Goal: Information Seeking & Learning: Learn about a topic

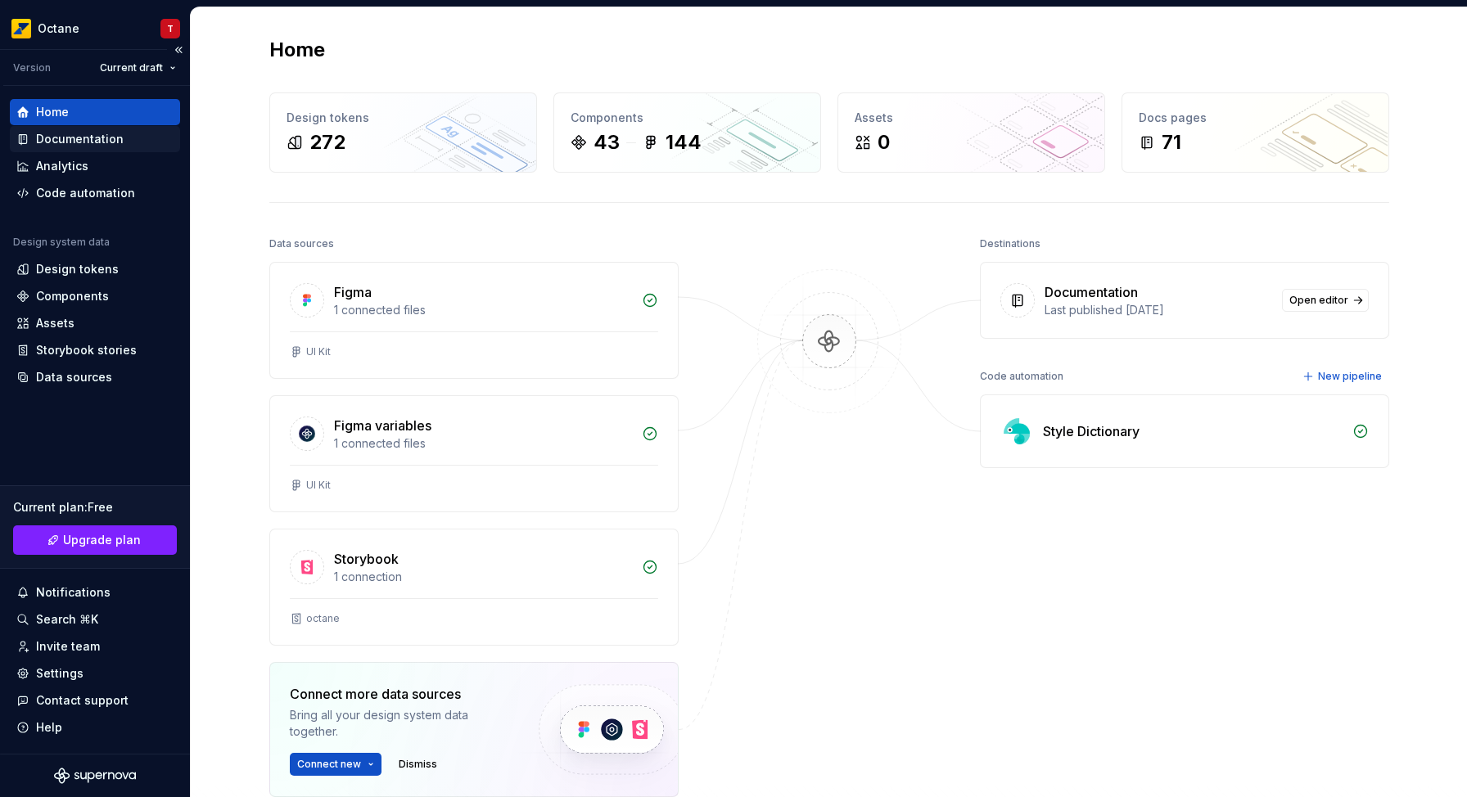
click at [112, 131] on div "Documentation" at bounding box center [80, 139] width 88 height 16
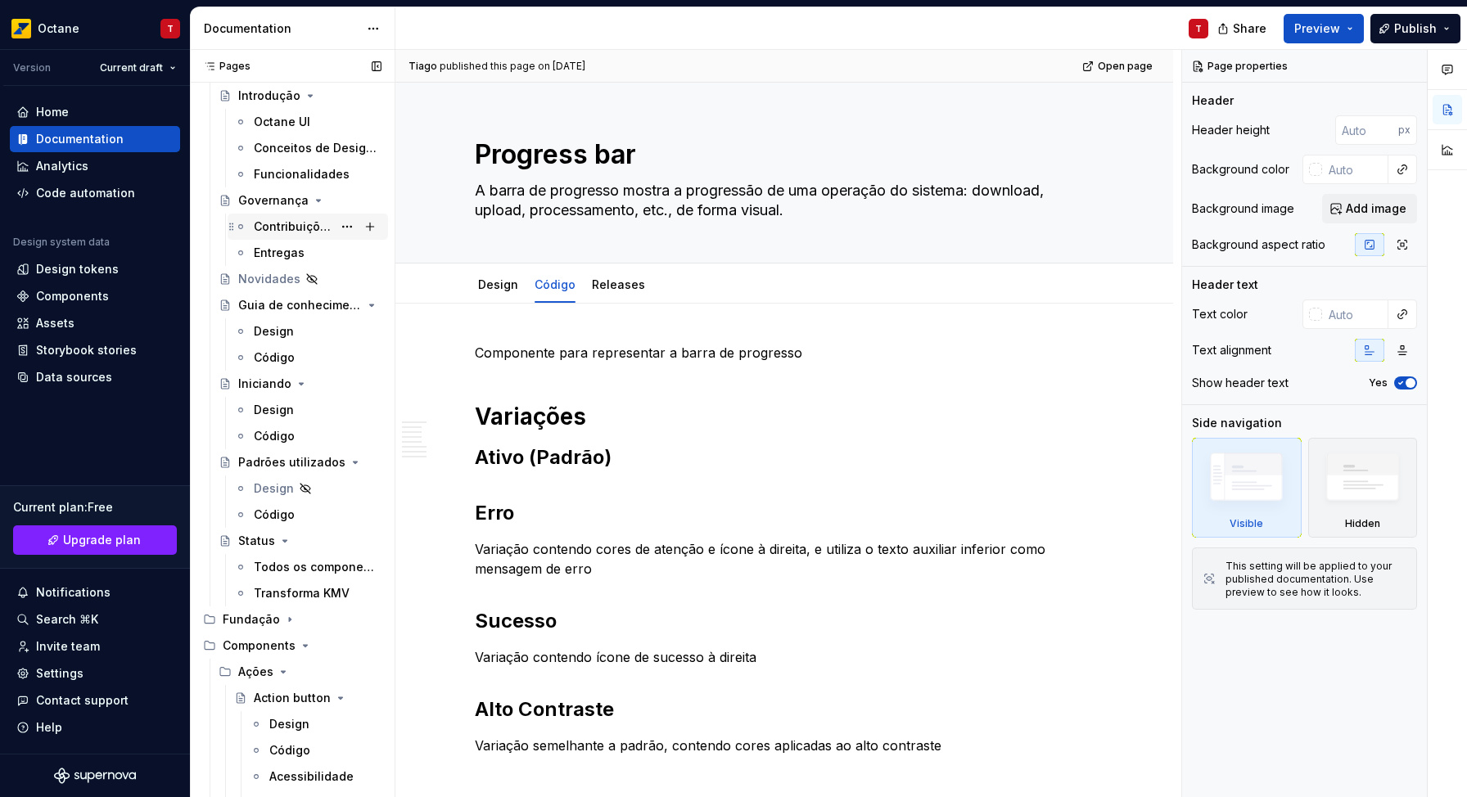
scroll to position [67, 0]
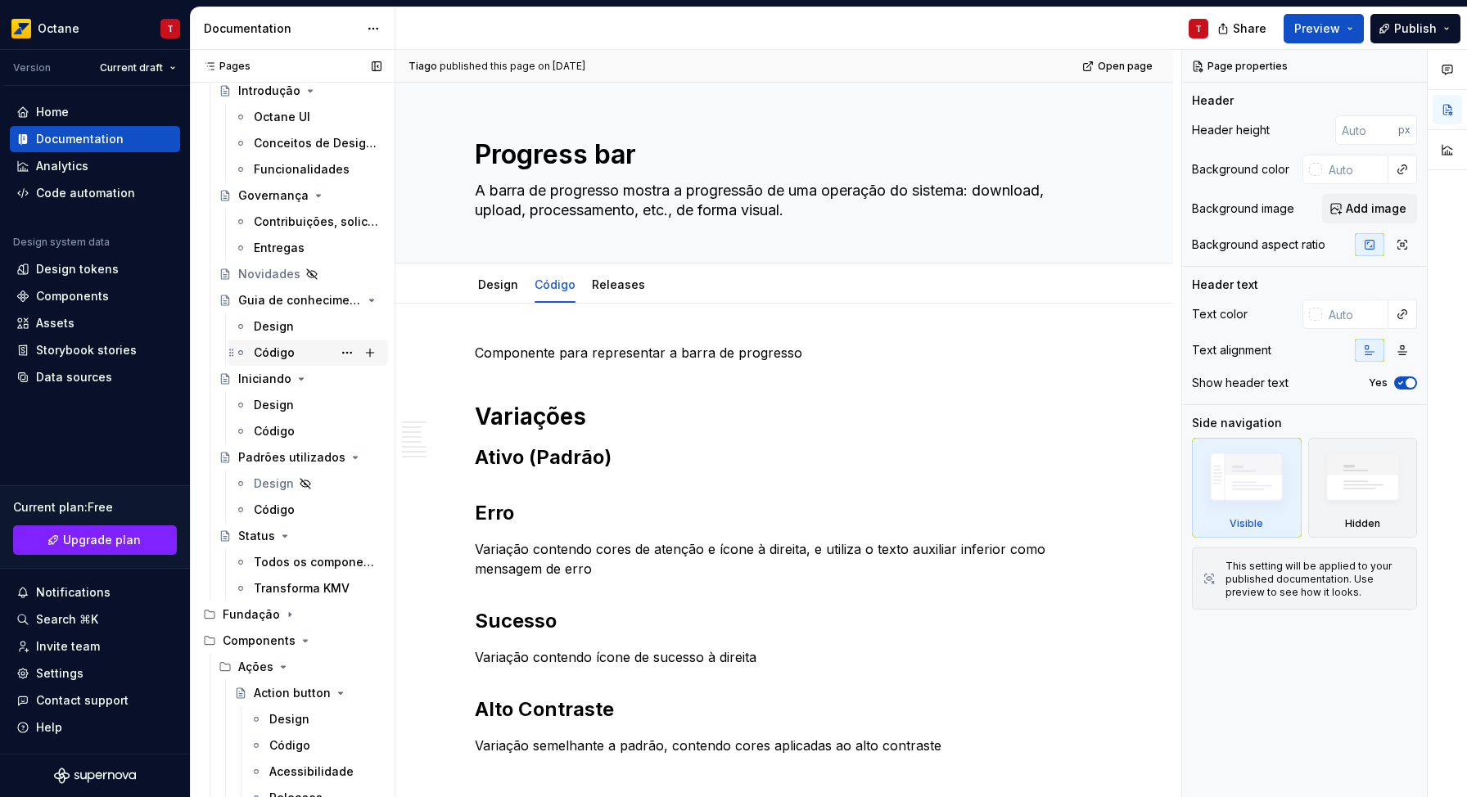
click at [278, 345] on div "Código" at bounding box center [274, 353] width 41 height 16
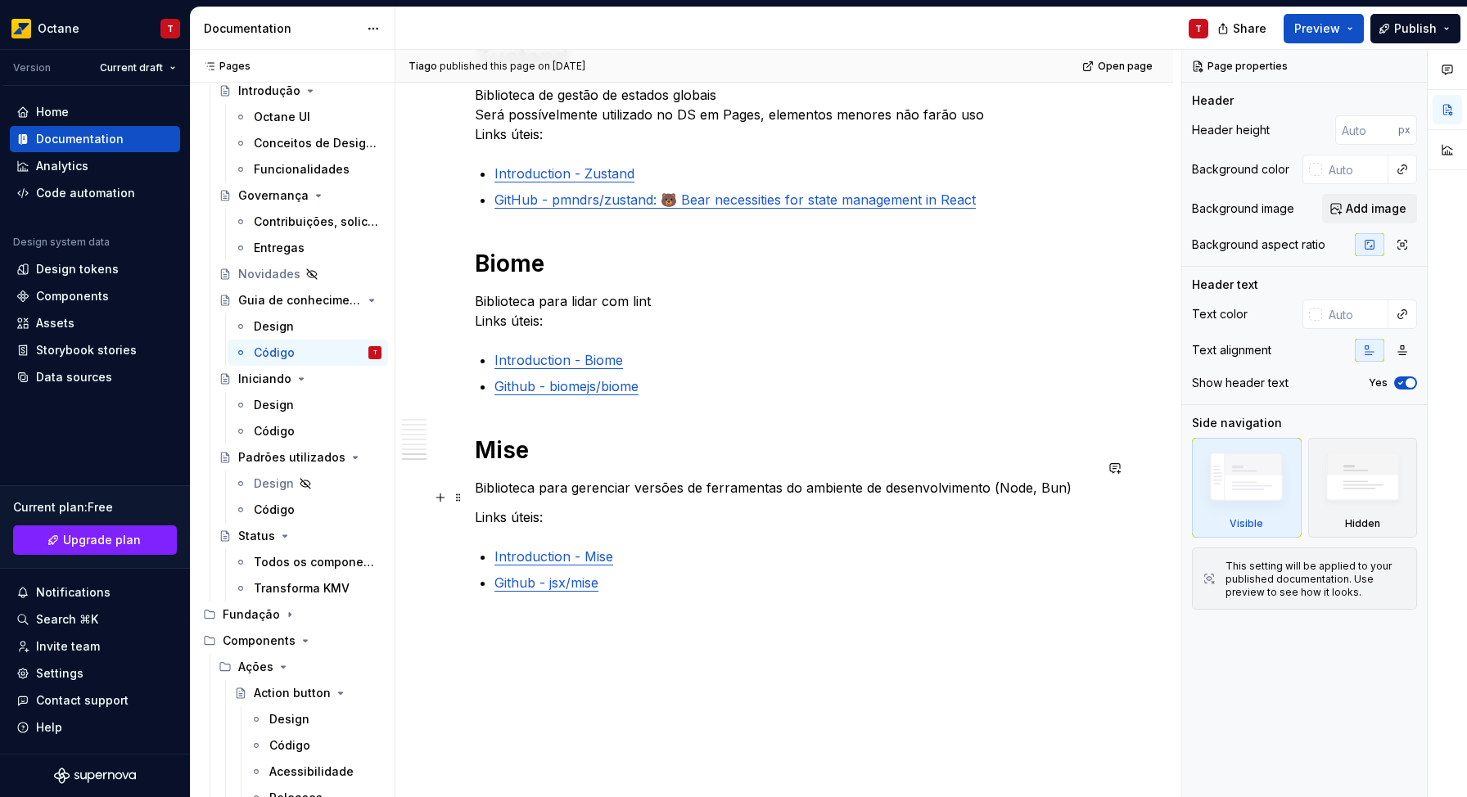
scroll to position [1880, 0]
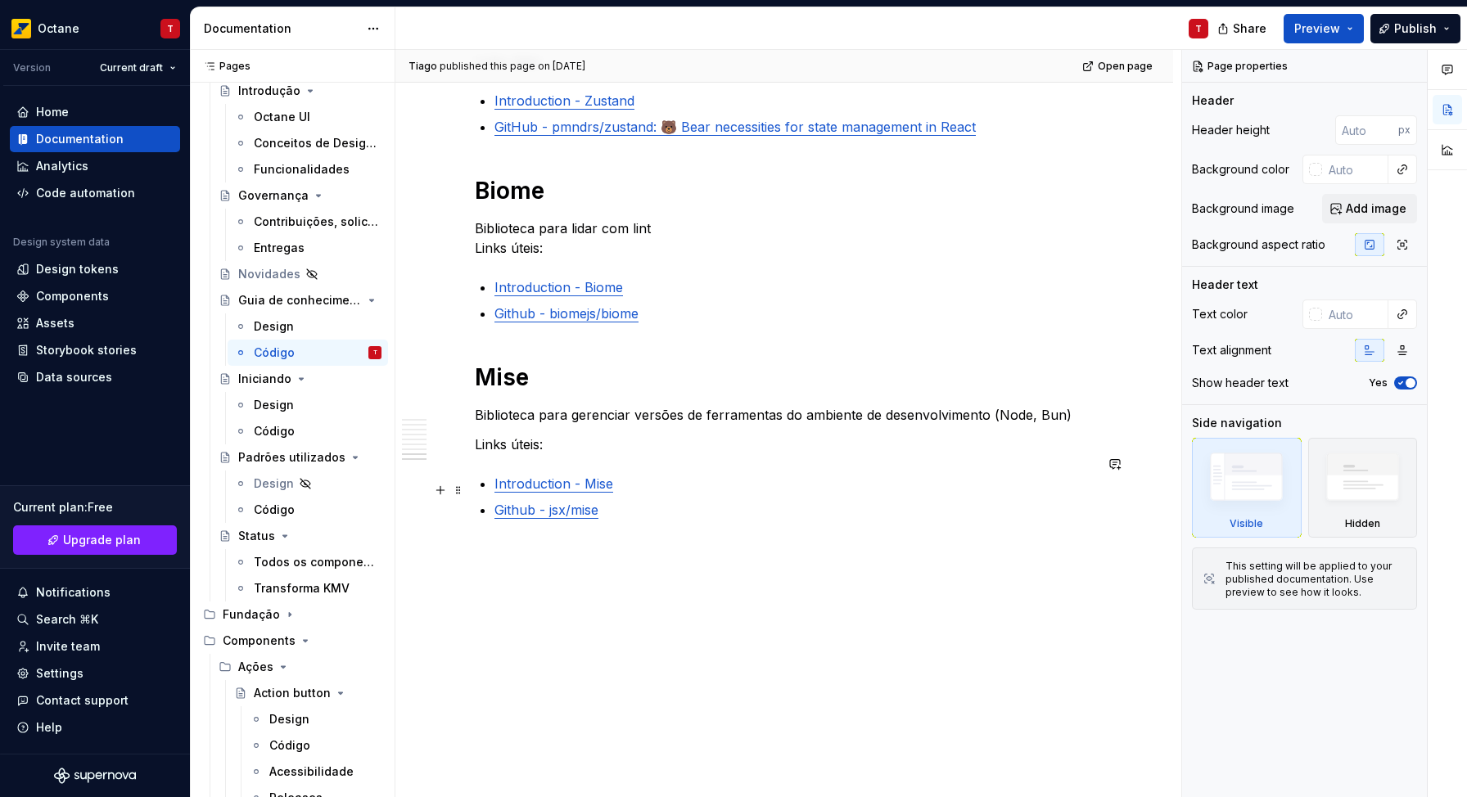
type textarea "*"
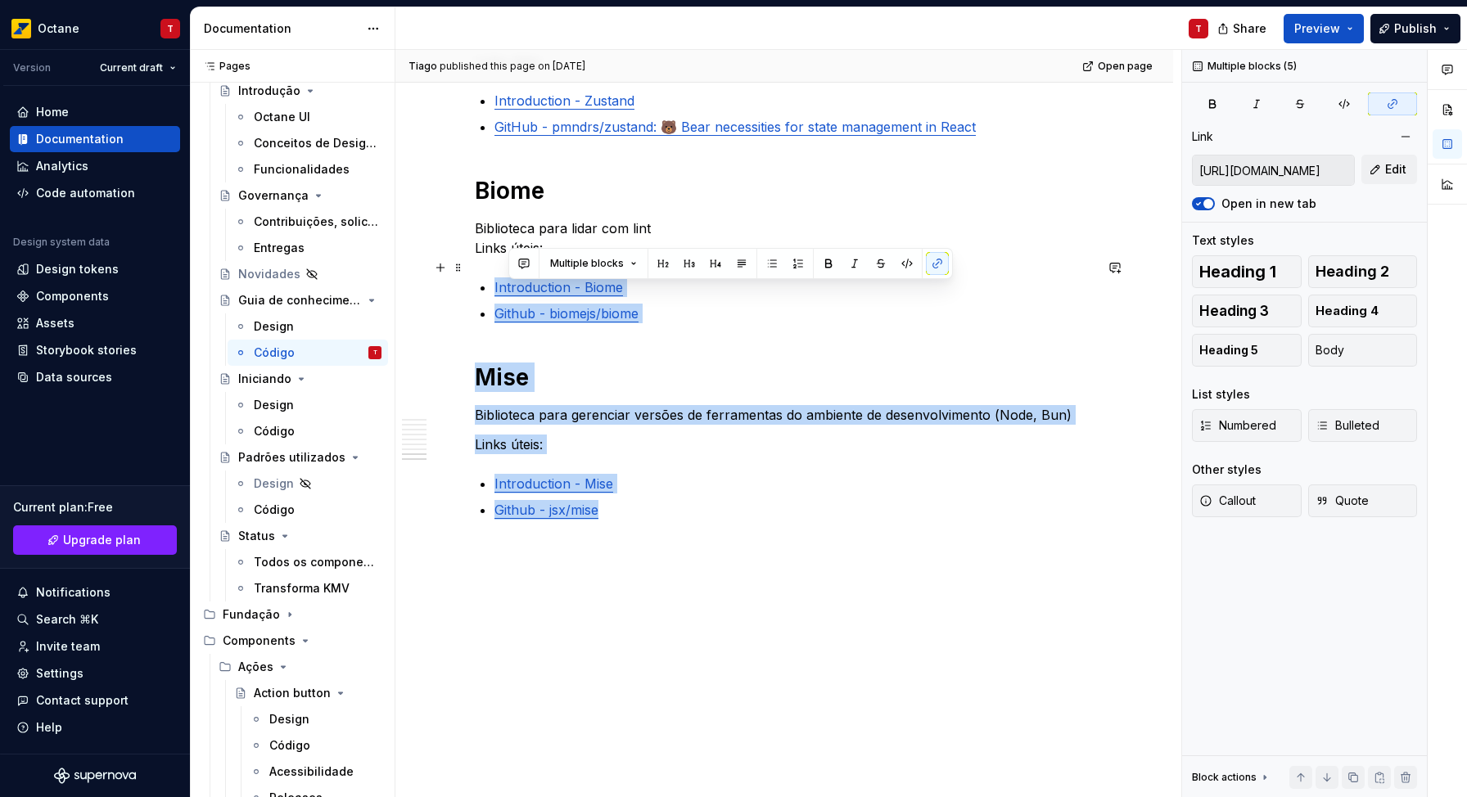
type input "[URL][DOMAIN_NAME]"
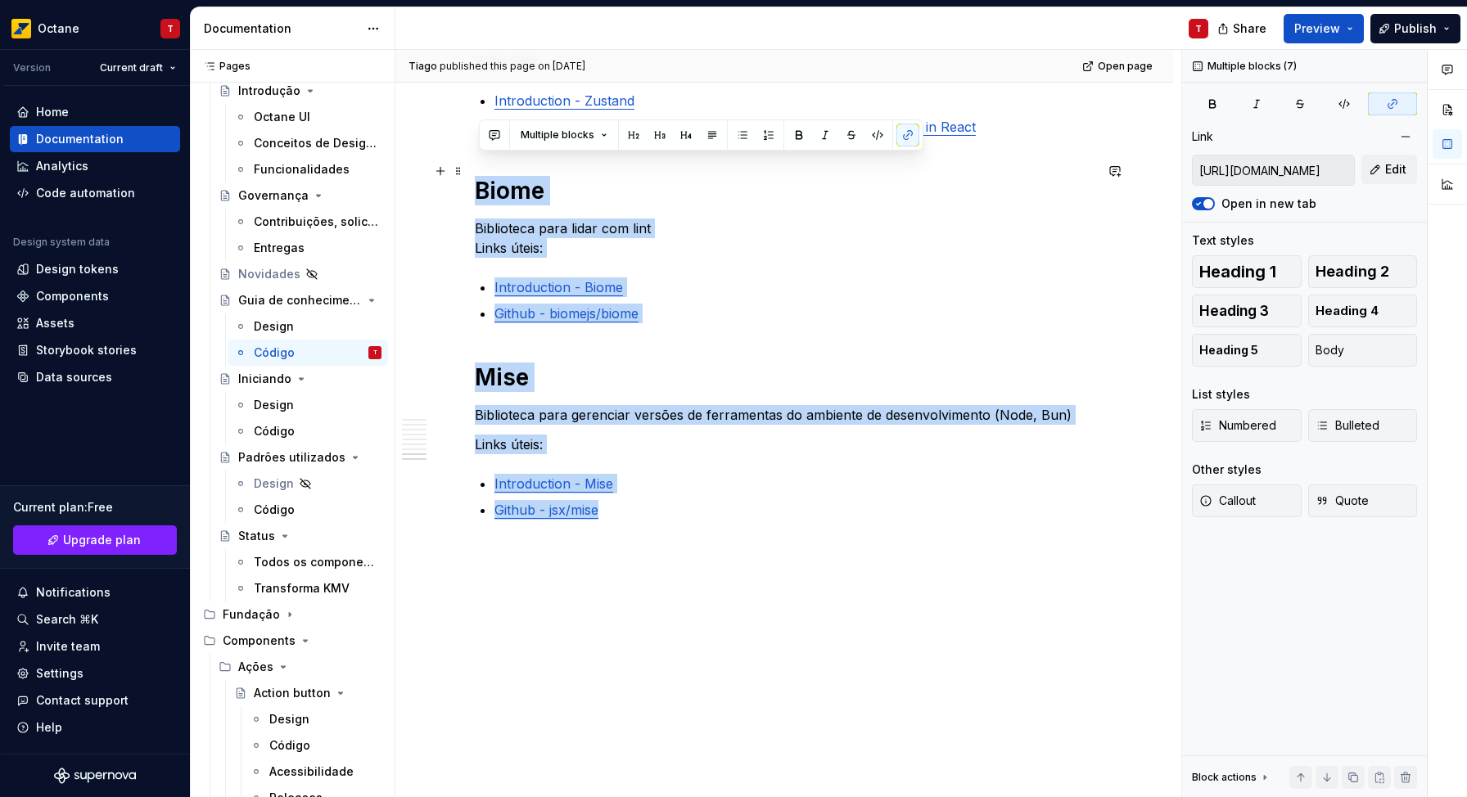
drag, startPoint x: 639, startPoint y: 489, endPoint x: 476, endPoint y: 185, distance: 344.7
copy div "Biome Biblioteca para lidar com lint Links úteis: Introduction - Biome Github -…"
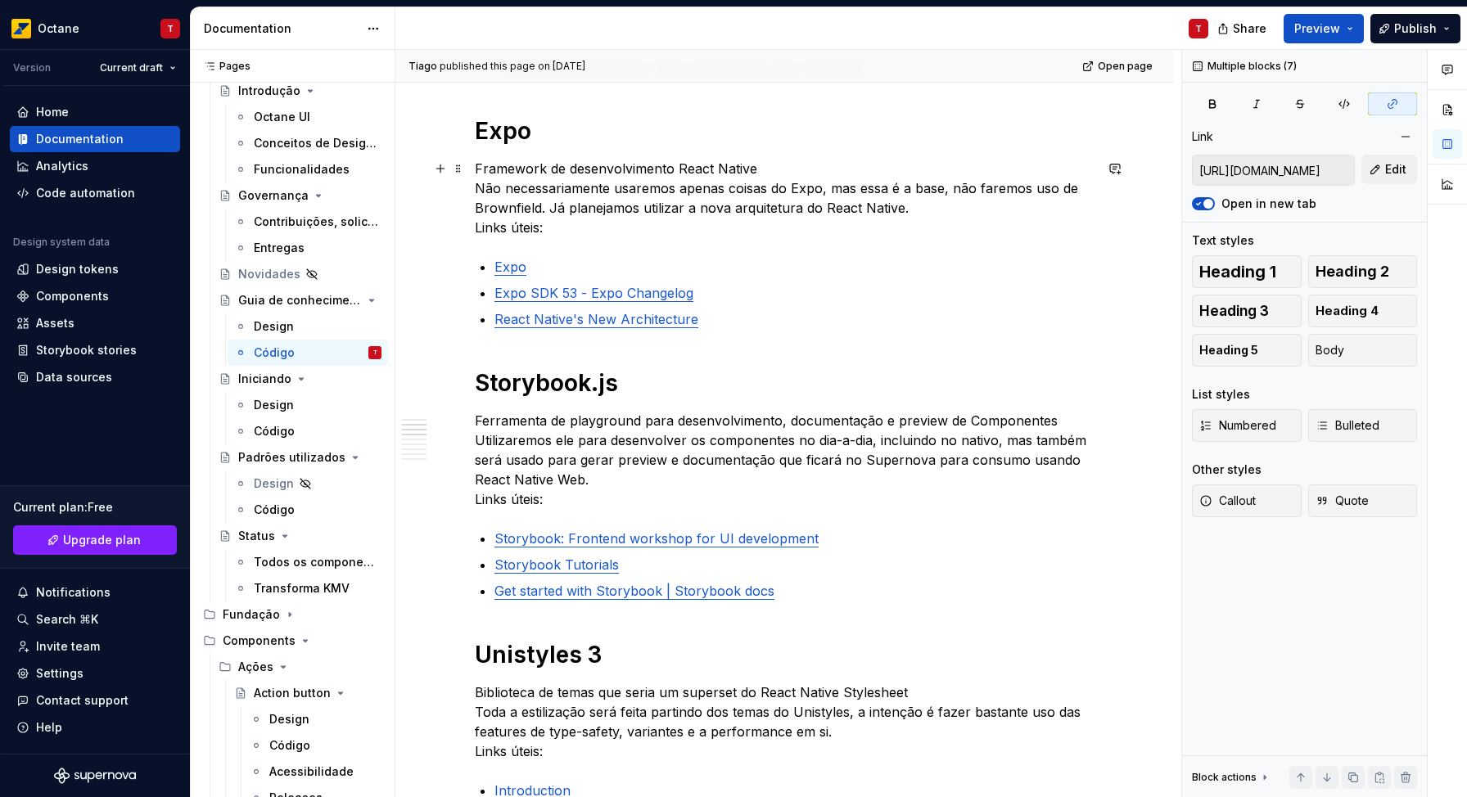
scroll to position [0, 0]
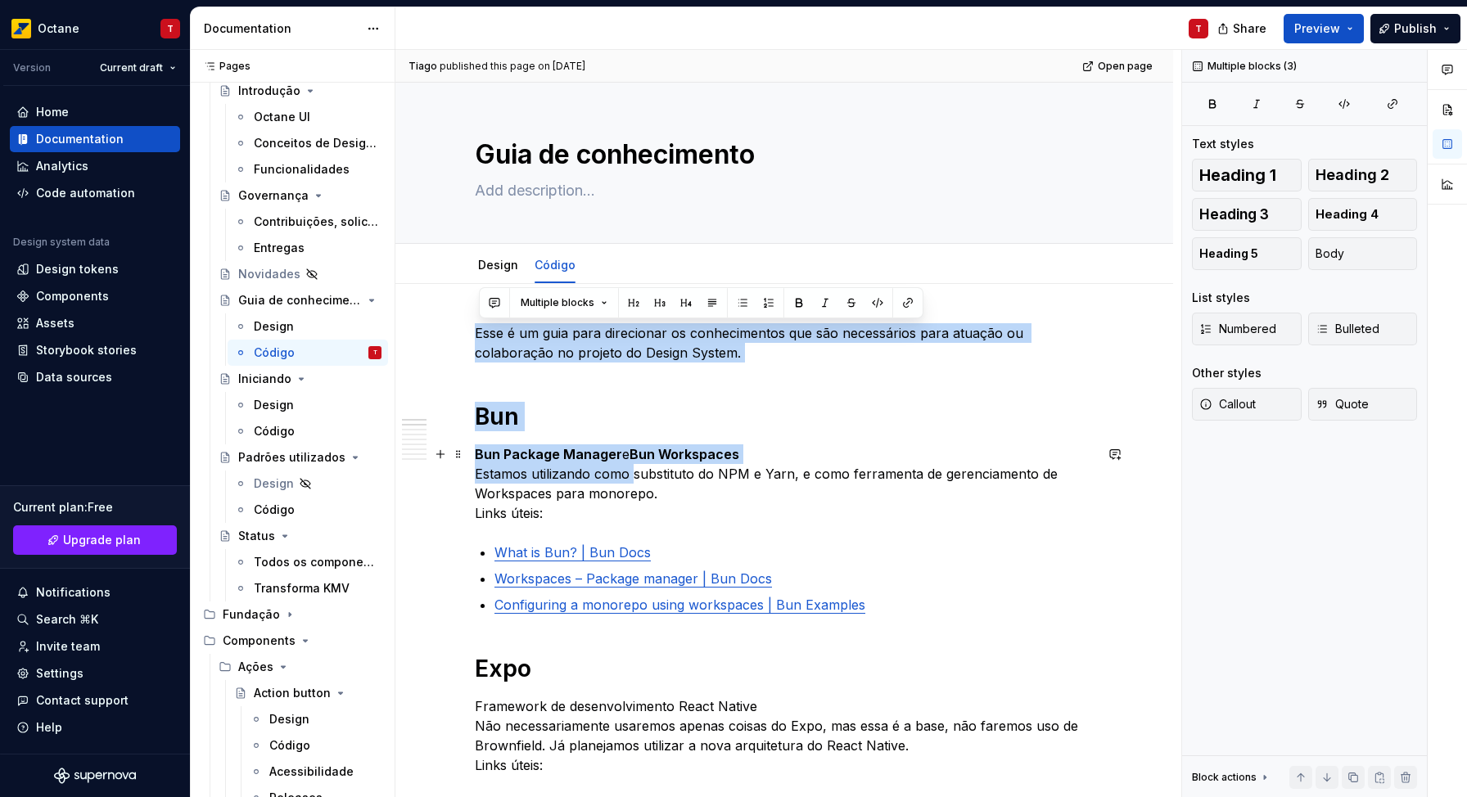
drag, startPoint x: 481, startPoint y: 337, endPoint x: 636, endPoint y: 471, distance: 204.3
click at [303, 475] on div "Pages Pages Add Accessibility guide for tree Page tree. Navigate the tree with …" at bounding box center [829, 427] width 1276 height 755
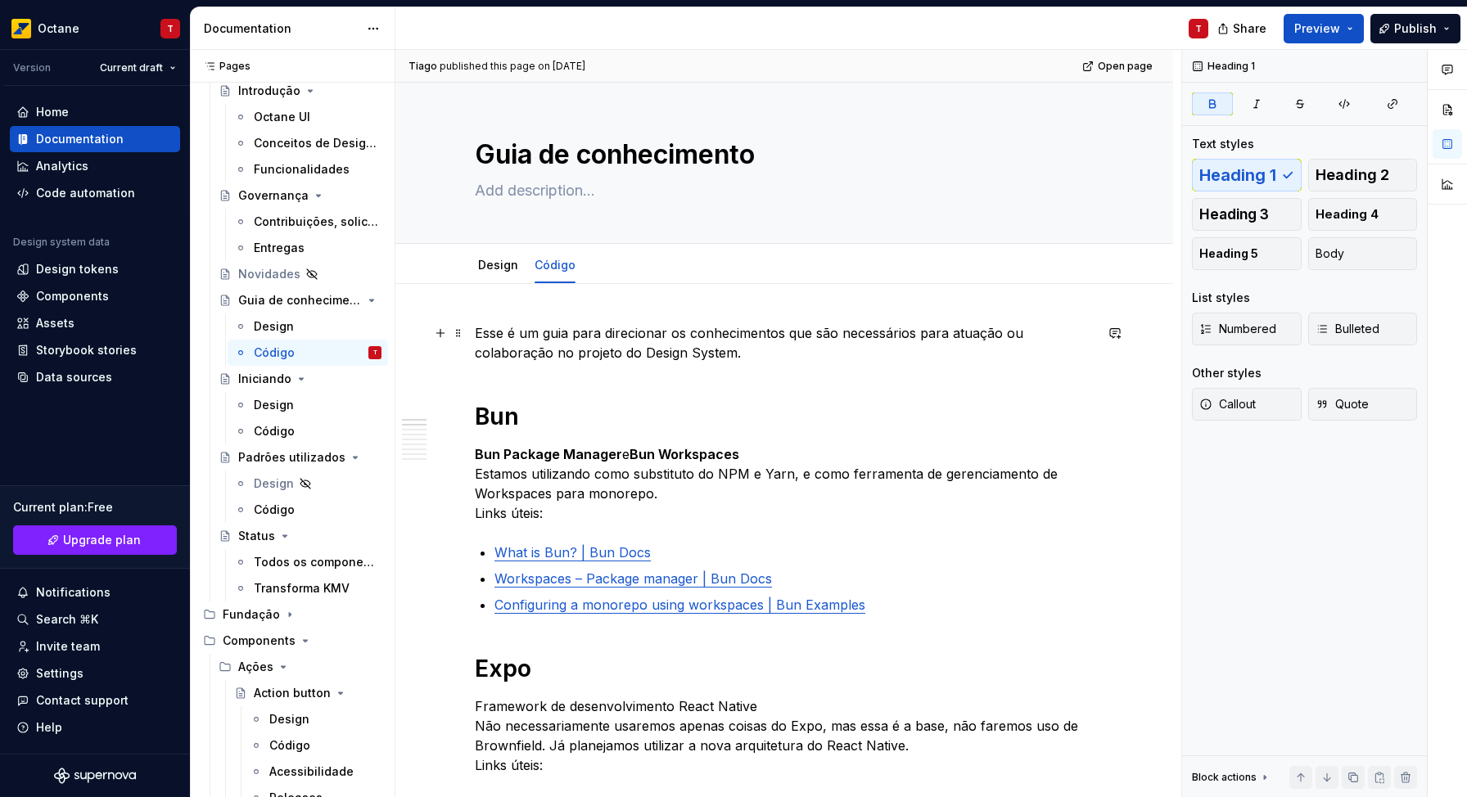
click at [480, 333] on p "Esse é um guia para direcionar os conhecimentos que são necessários para atuaçã…" at bounding box center [784, 342] width 619 height 39
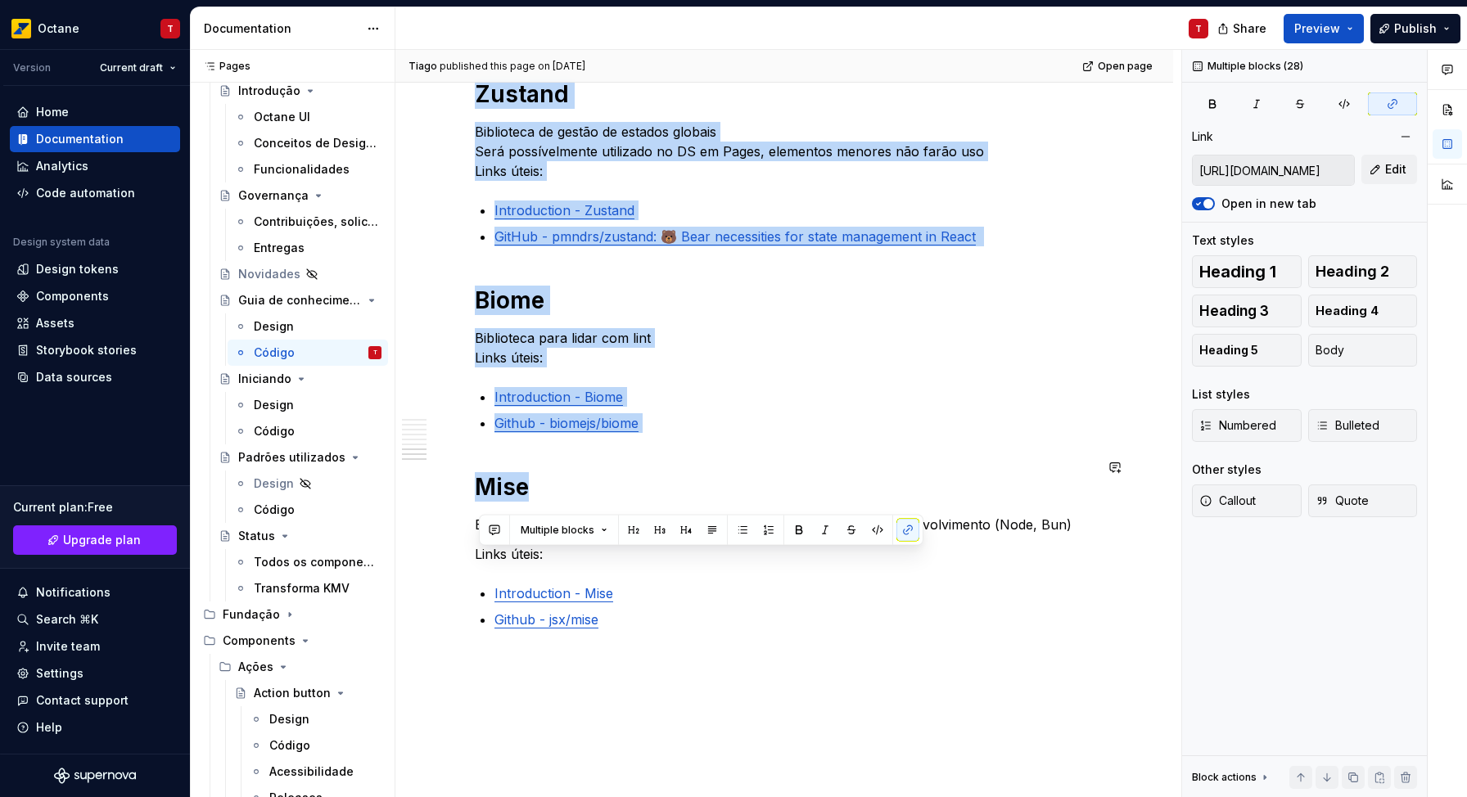
scroll to position [1785, 0]
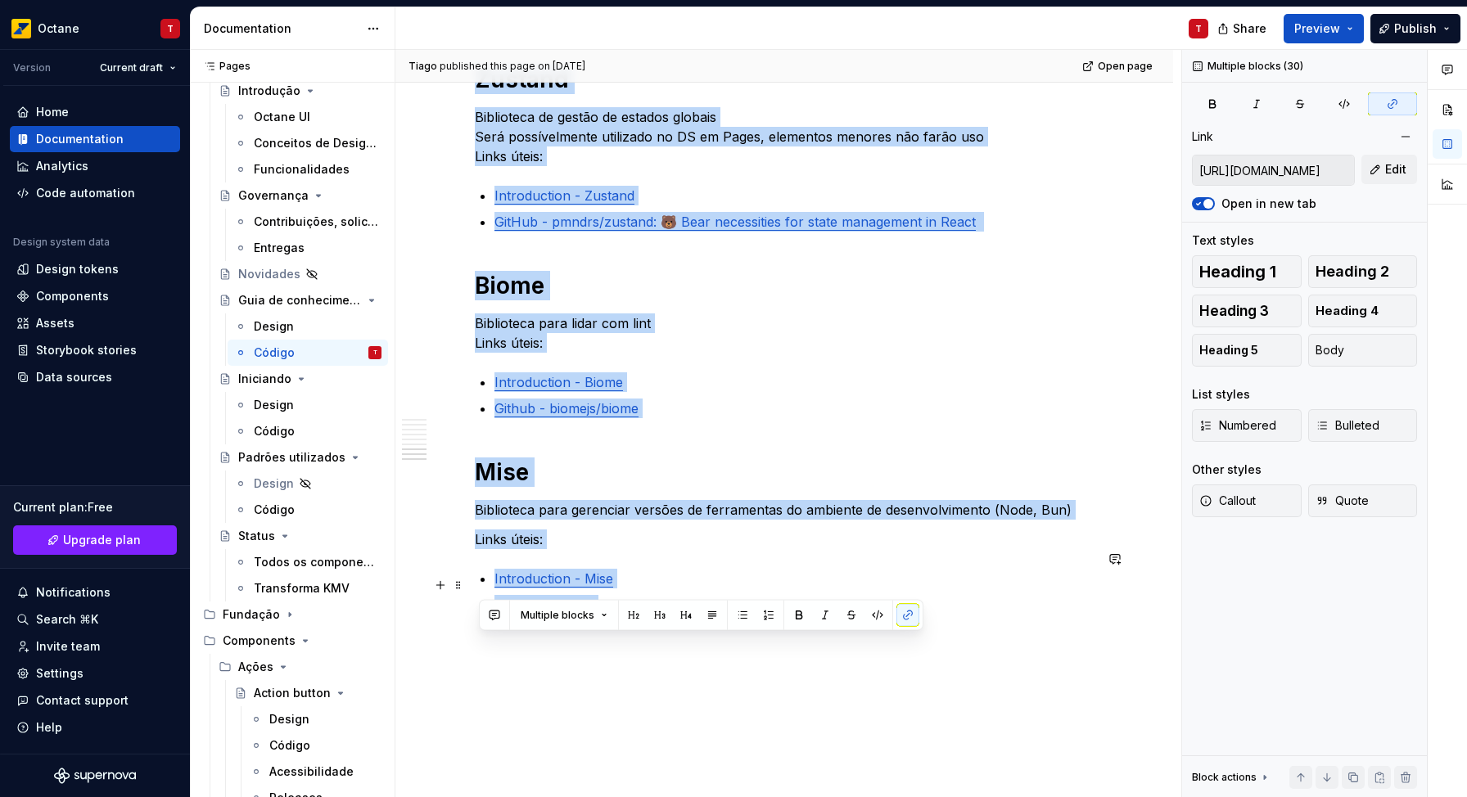
drag, startPoint x: 480, startPoint y: 333, endPoint x: 624, endPoint y: 583, distance: 288.3
copy div "Lore i do sita cons adipiscing el seddoeiusmodt inc utl etdoloremag aliq enimad…"
click at [888, 326] on p "Biblioteca para lidar com lint Links úteis:" at bounding box center [784, 333] width 619 height 39
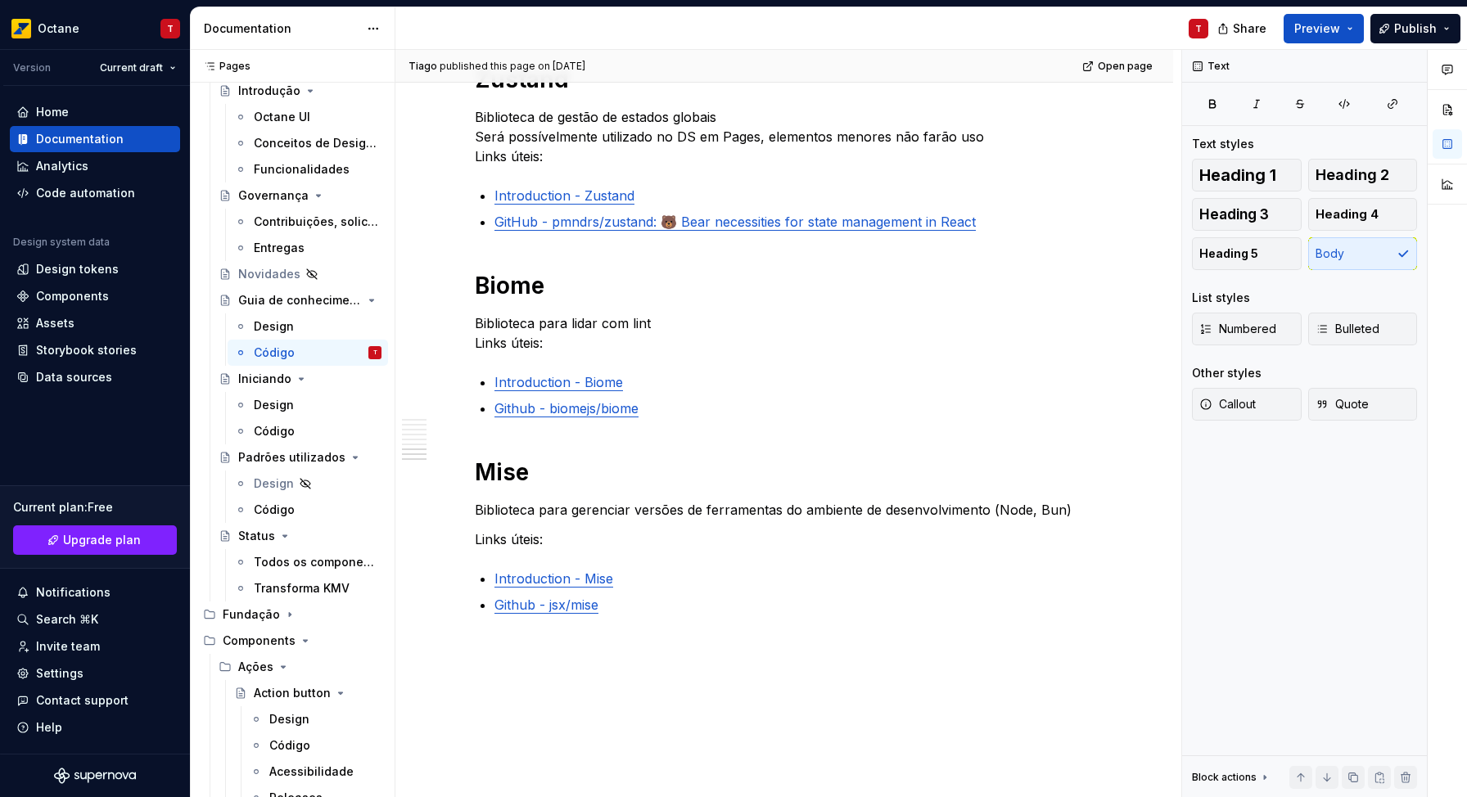
type textarea "*"
